Goal: Information Seeking & Learning: Compare options

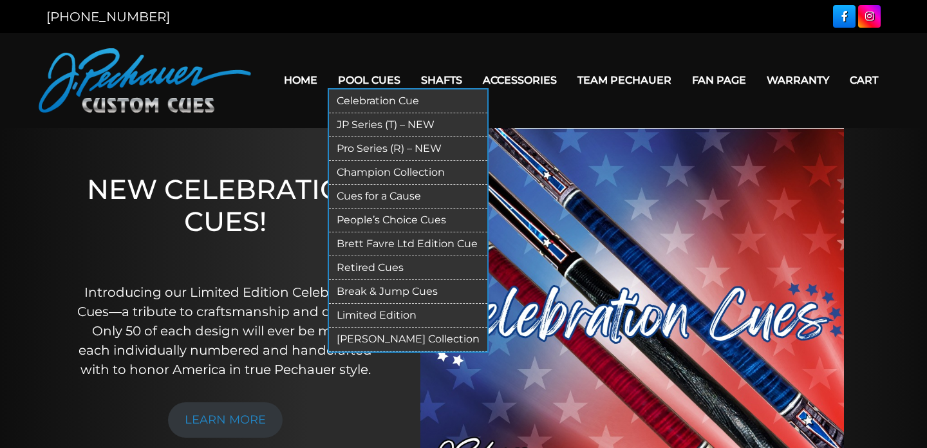
click at [372, 124] on link "JP Series (T) – NEW" at bounding box center [408, 125] width 158 height 24
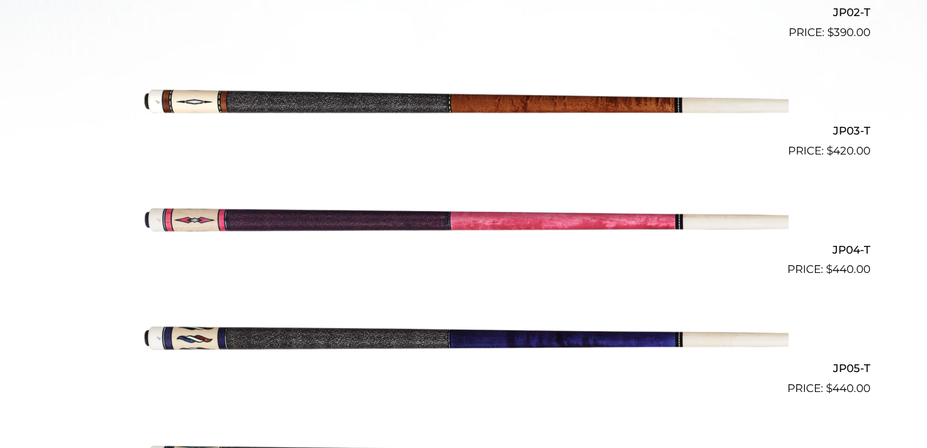
scroll to position [779, 0]
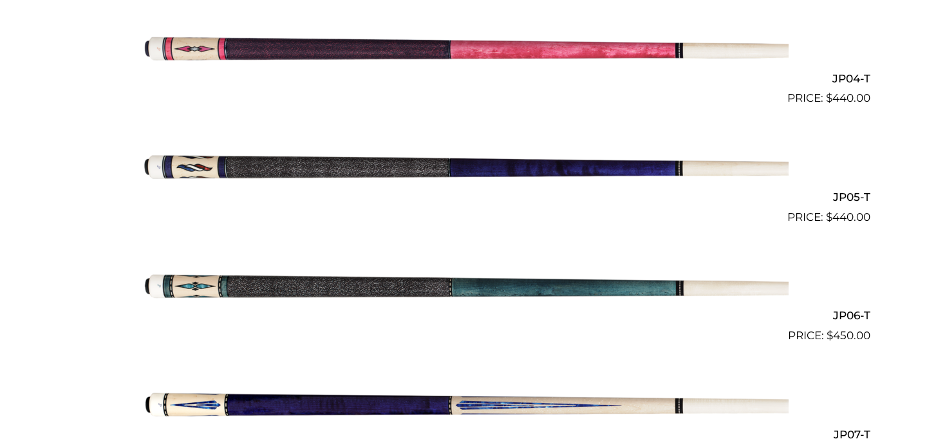
click at [372, 404] on img at bounding box center [463, 403] width 650 height 108
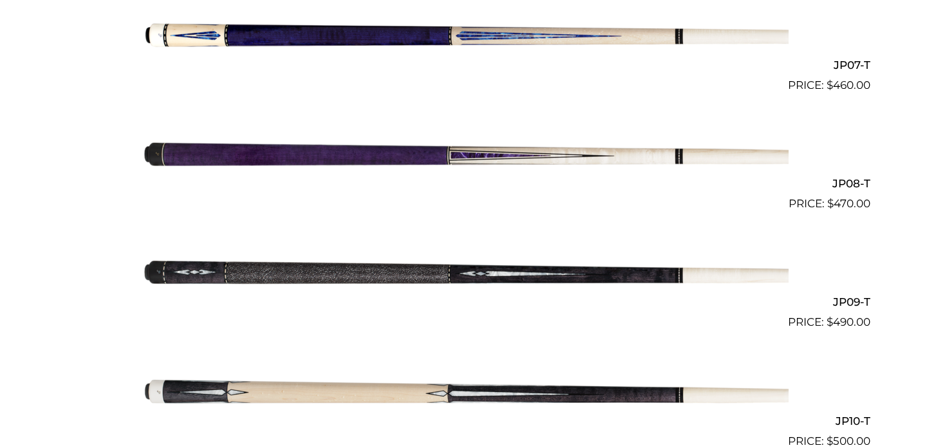
scroll to position [1153, 0]
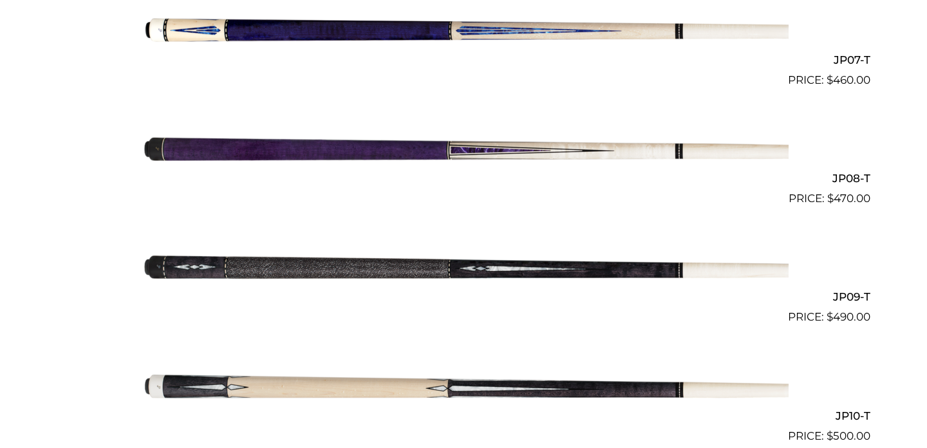
click at [369, 387] on img at bounding box center [463, 385] width 650 height 108
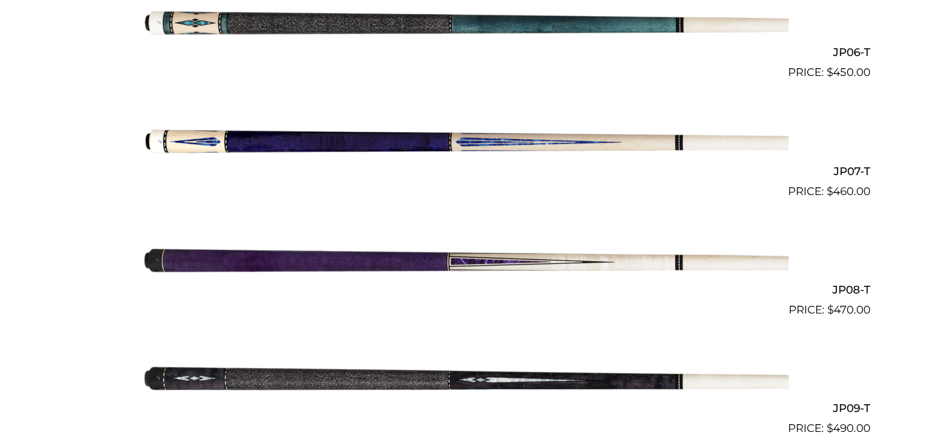
click at [340, 261] on img at bounding box center [463, 259] width 650 height 108
click at [388, 145] on img at bounding box center [463, 140] width 650 height 108
click at [301, 263] on img at bounding box center [463, 259] width 650 height 108
click at [278, 134] on img at bounding box center [463, 140] width 650 height 108
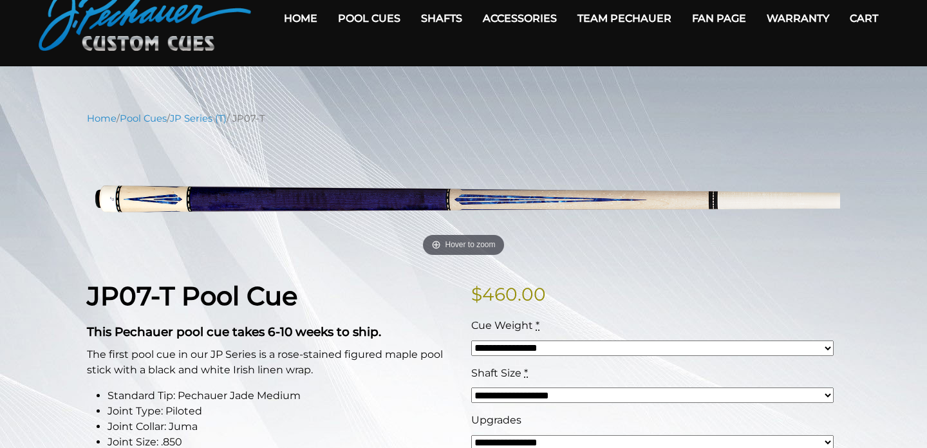
scroll to position [61, 0]
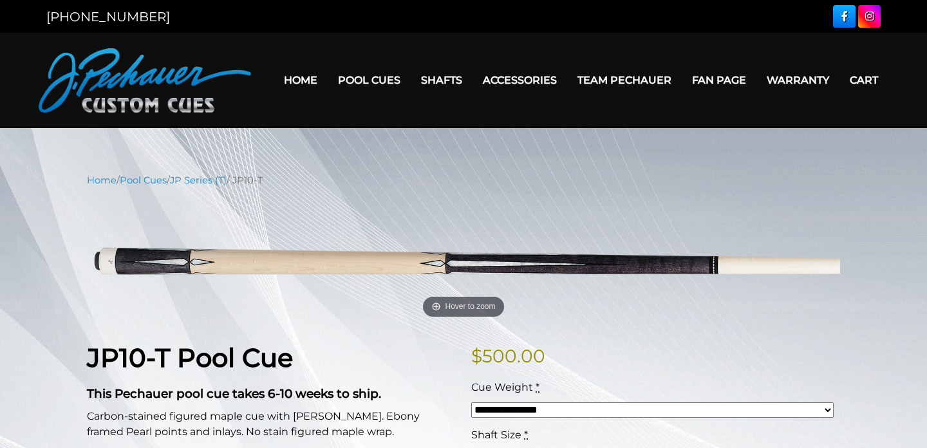
scroll to position [28, 0]
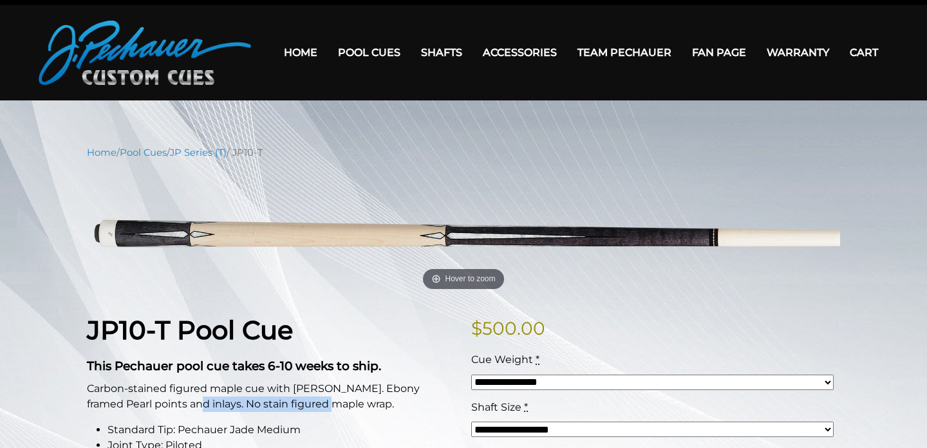
drag, startPoint x: 142, startPoint y: 403, endPoint x: 291, endPoint y: 409, distance: 148.8
click at [291, 409] on p "Carbon-stained figured maple cue with sim. Ebony framed Pearl points and inlays…" at bounding box center [271, 396] width 369 height 31
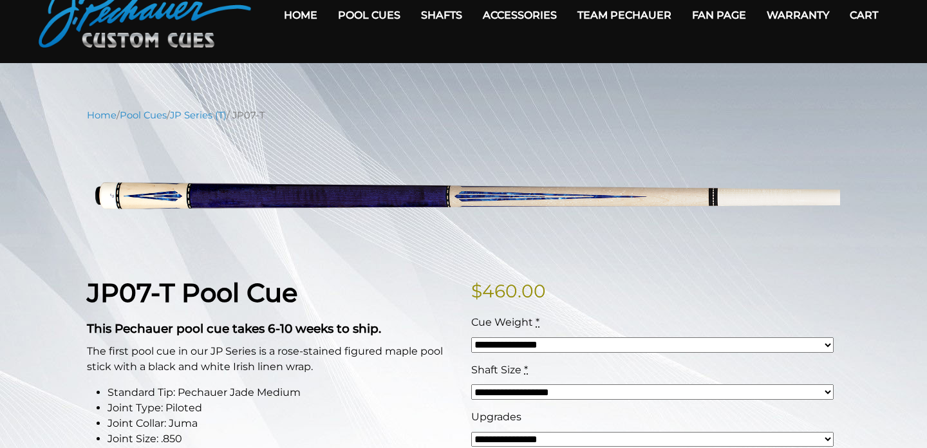
scroll to position [66, 0]
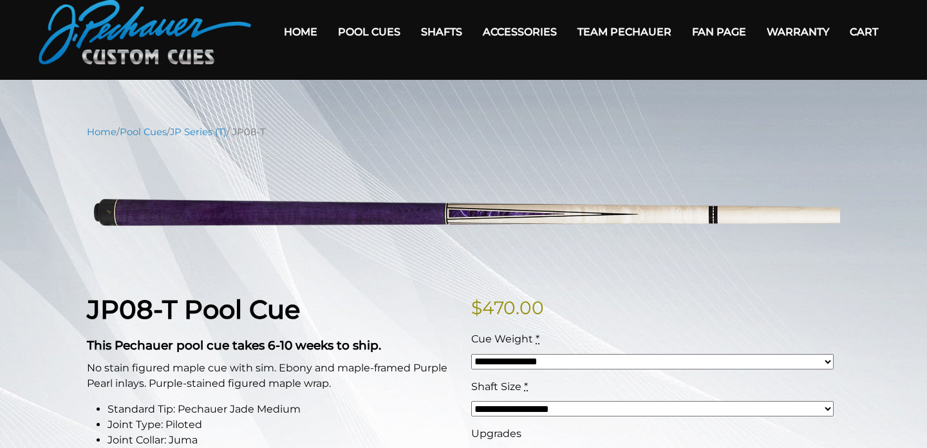
scroll to position [51, 0]
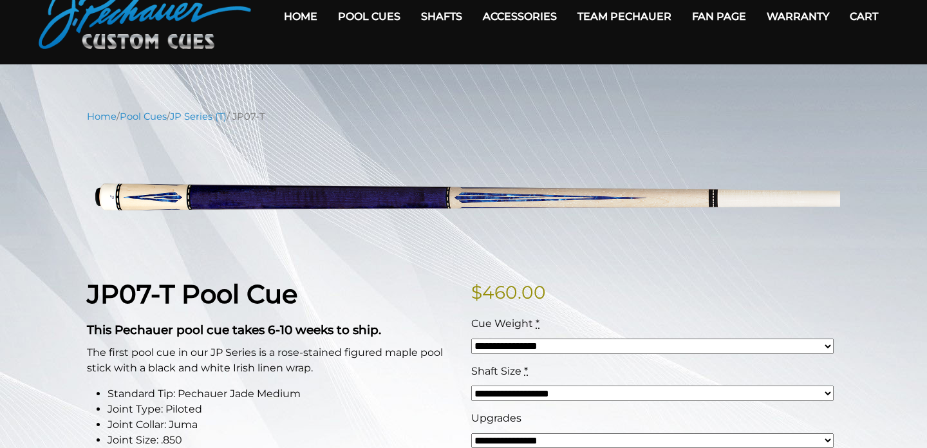
scroll to position [86, 0]
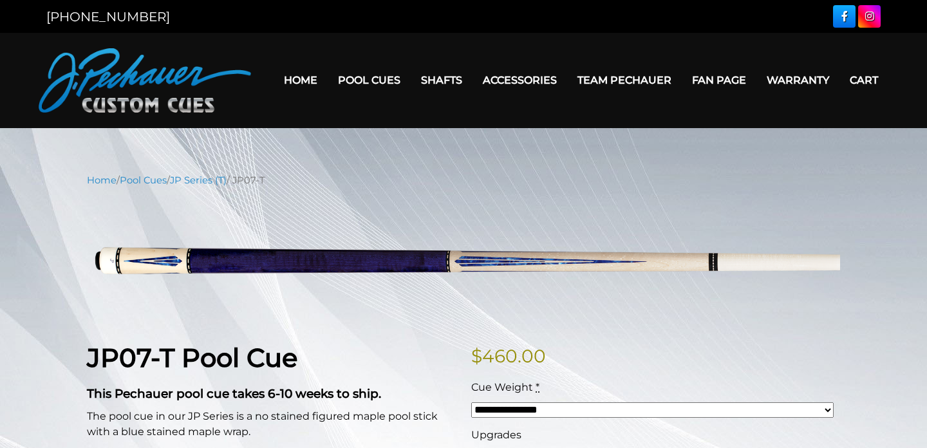
scroll to position [86, 0]
